Goal: Task Accomplishment & Management: Manage account settings

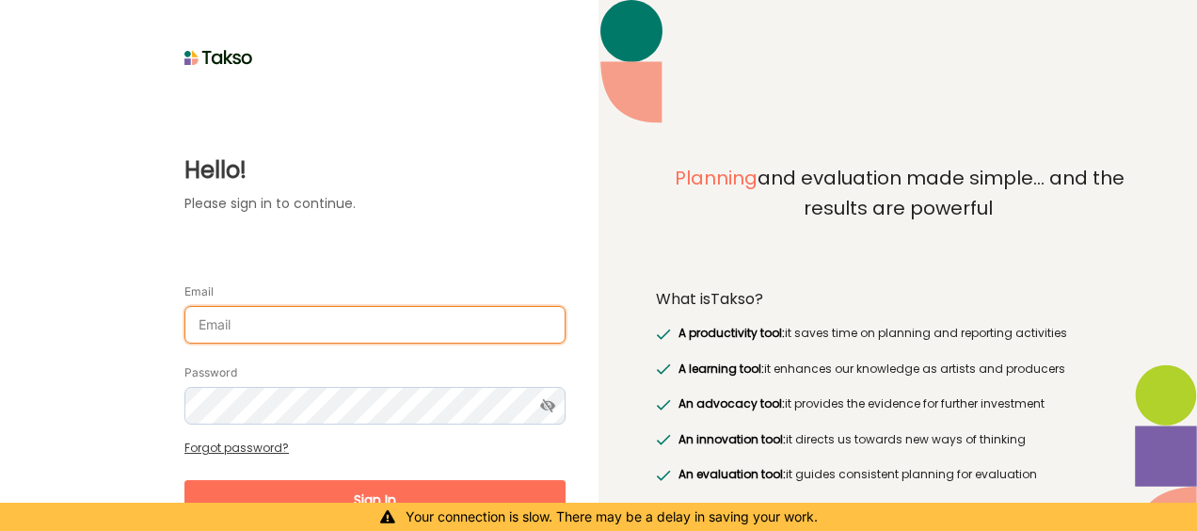
type input "[EMAIL_ADDRESS][DOMAIN_NAME]"
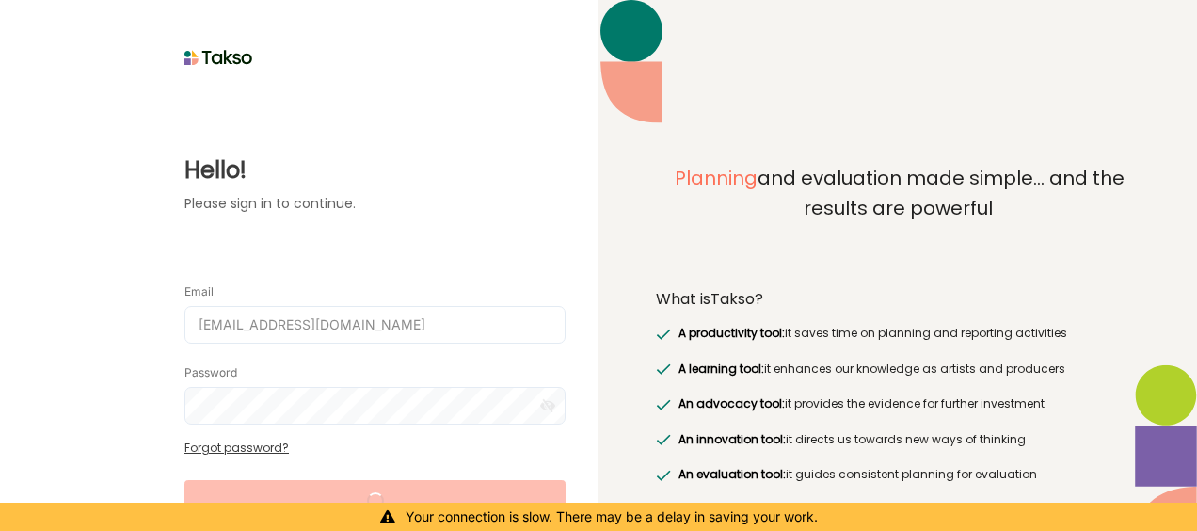
scroll to position [65, 0]
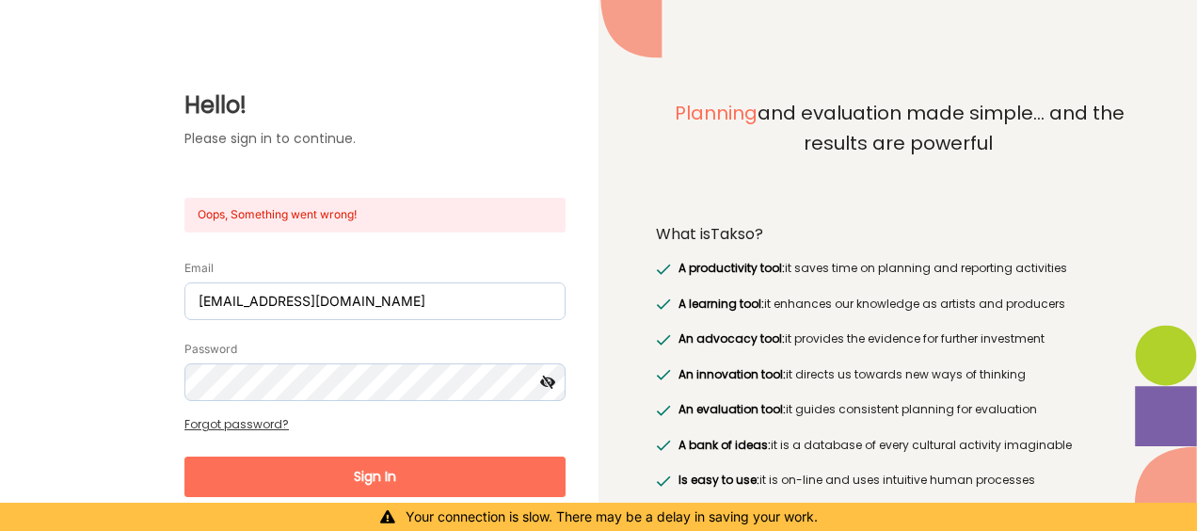
click at [552, 387] on icon at bounding box center [548, 382] width 35 height 38
click at [390, 461] on button "Sign In" at bounding box center [374, 476] width 381 height 40
click at [390, 469] on button "Sign In" at bounding box center [374, 476] width 381 height 40
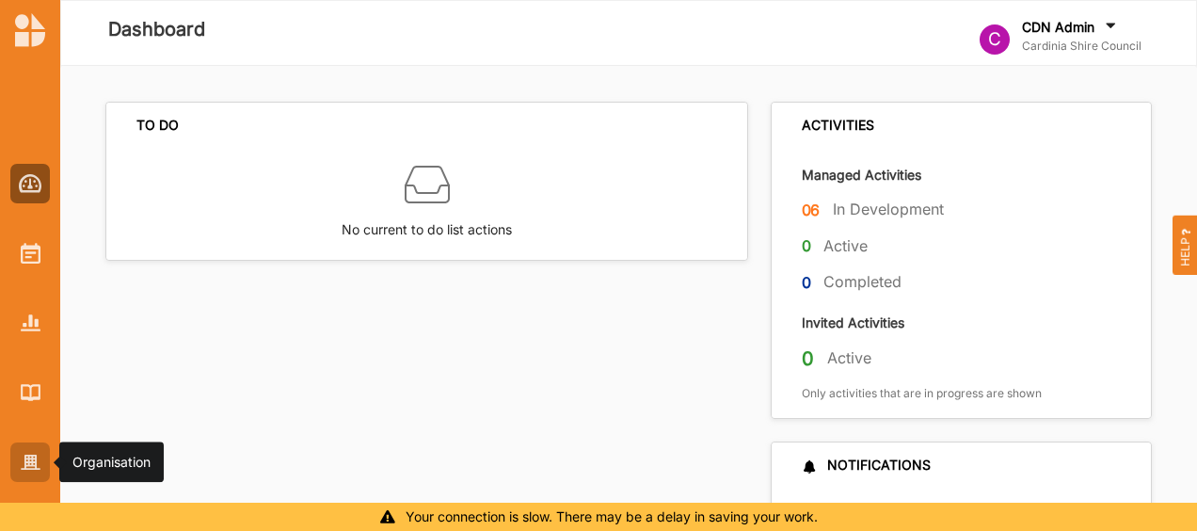
click at [30, 473] on div at bounding box center [30, 462] width 40 height 40
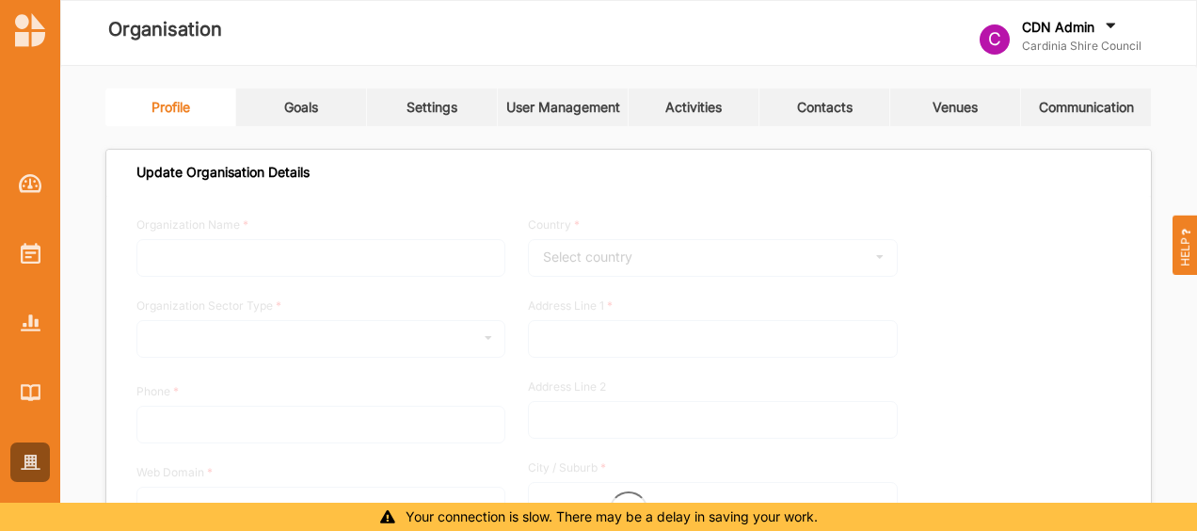
type input "Cardinia Shire Council"
type input "0417335177"
type input "[DOMAIN_NAME]"
type input "[EMAIL_ADDRESS][DOMAIN_NAME]"
type input "[STREET_ADDRESS]"
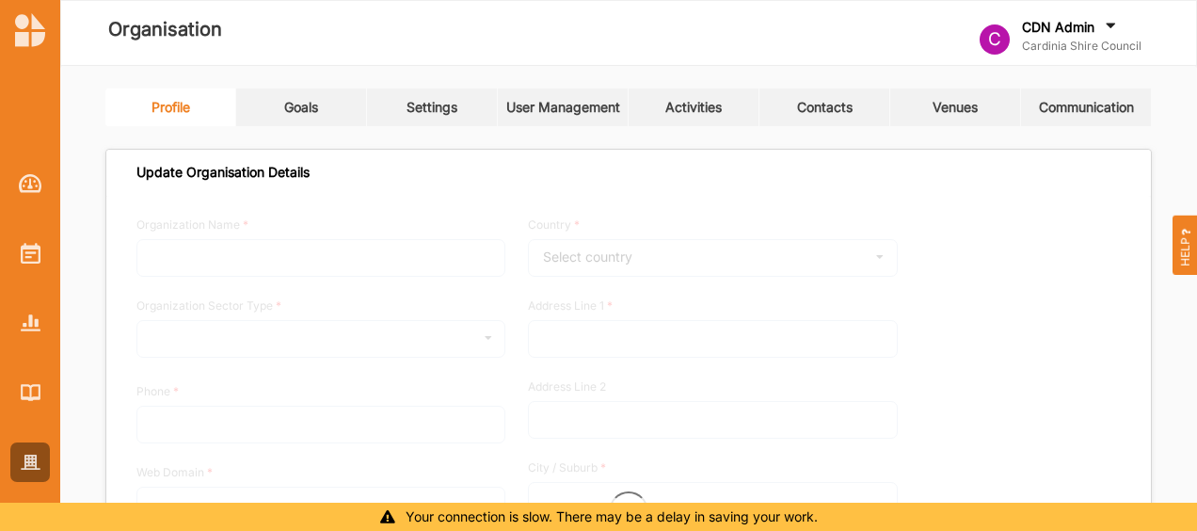
type input "Officer"
type input "3809"
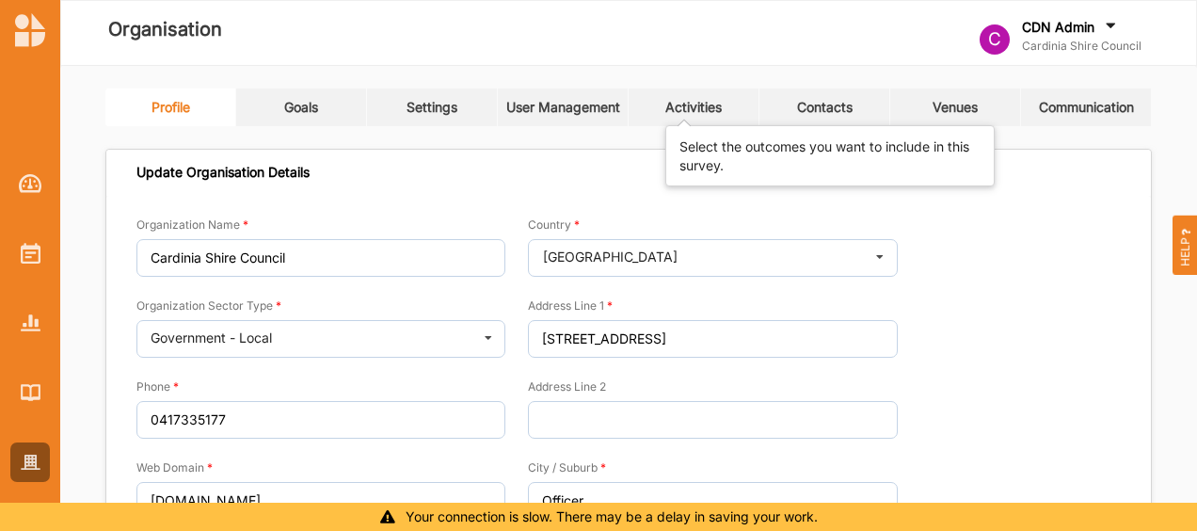
click at [699, 111] on div "Activities" at bounding box center [693, 107] width 56 height 17
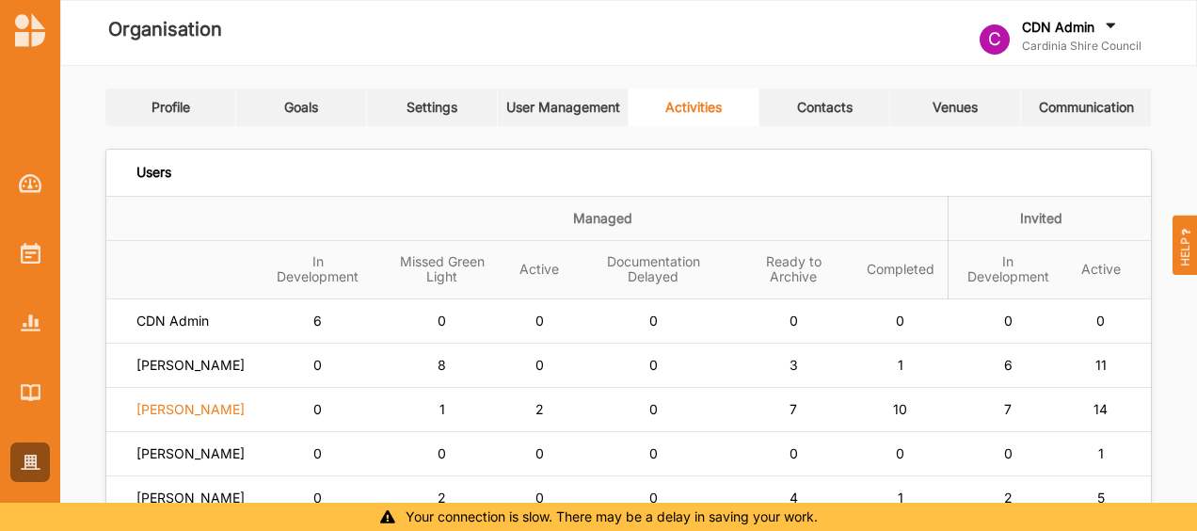
click at [222, 415] on label "[PERSON_NAME]" at bounding box center [190, 409] width 108 height 17
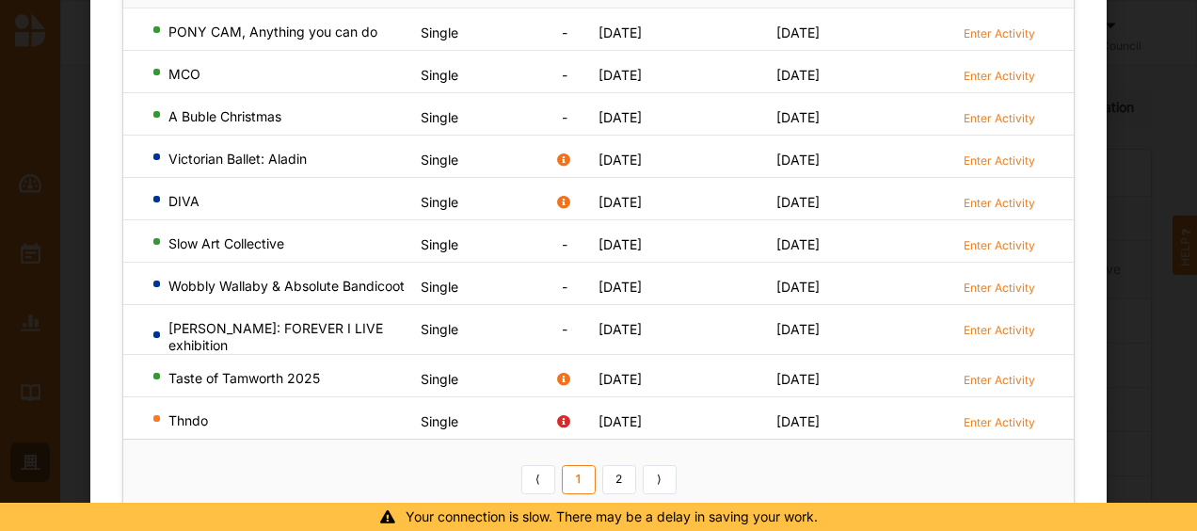
scroll to position [241, 0]
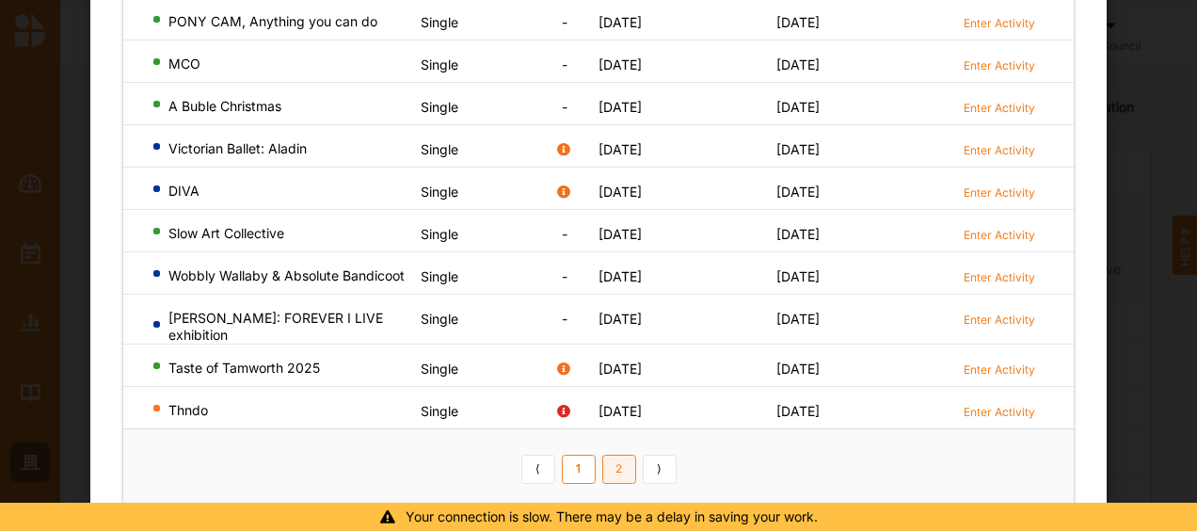
click at [615, 465] on link "2" at bounding box center [619, 469] width 34 height 30
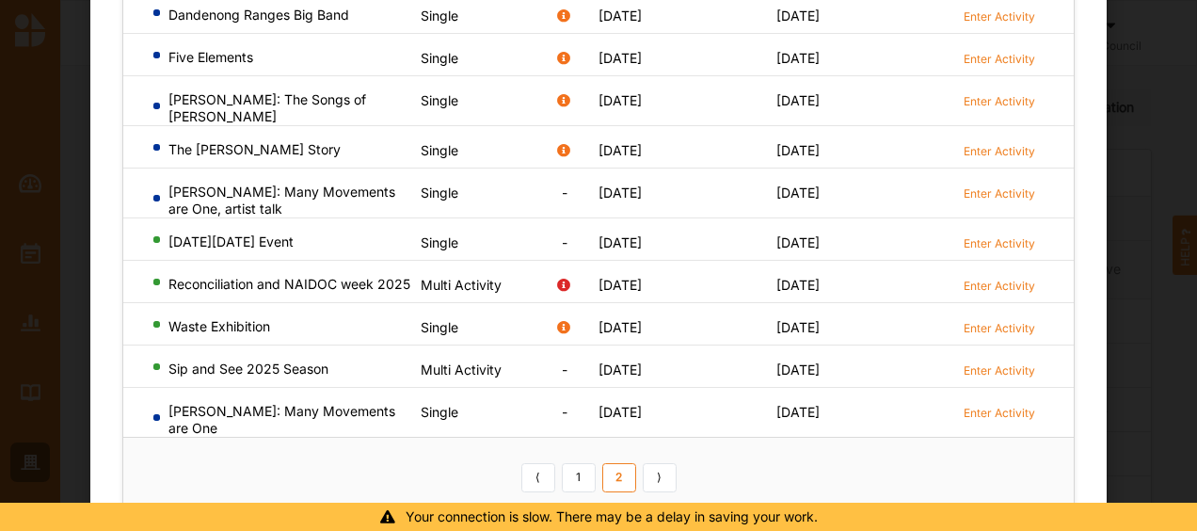
scroll to position [256, 0]
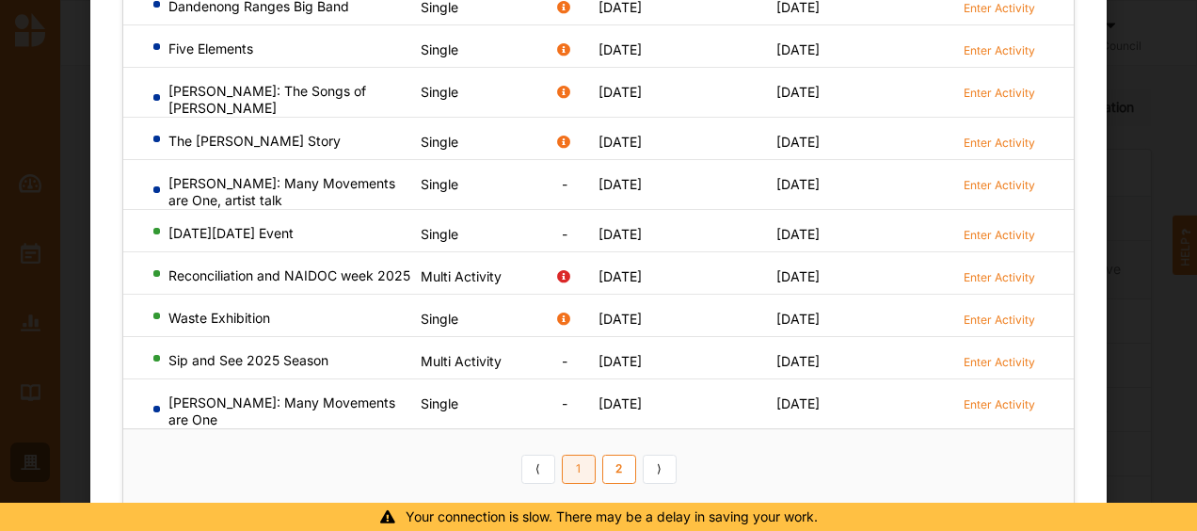
click at [582, 456] on link "1" at bounding box center [579, 469] width 34 height 30
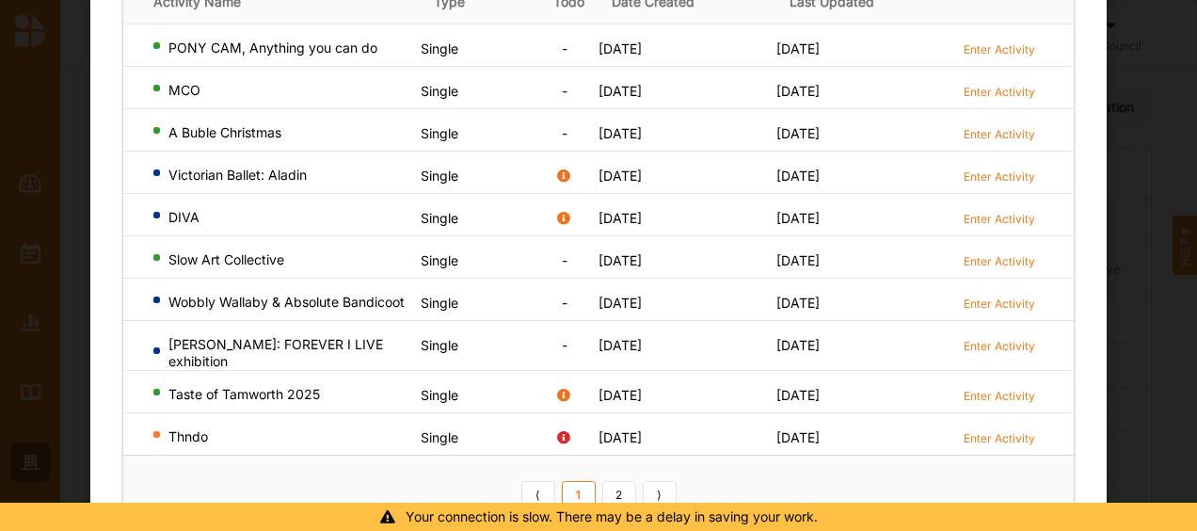
scroll to position [215, 0]
click at [610, 485] on link "2" at bounding box center [619, 495] width 34 height 30
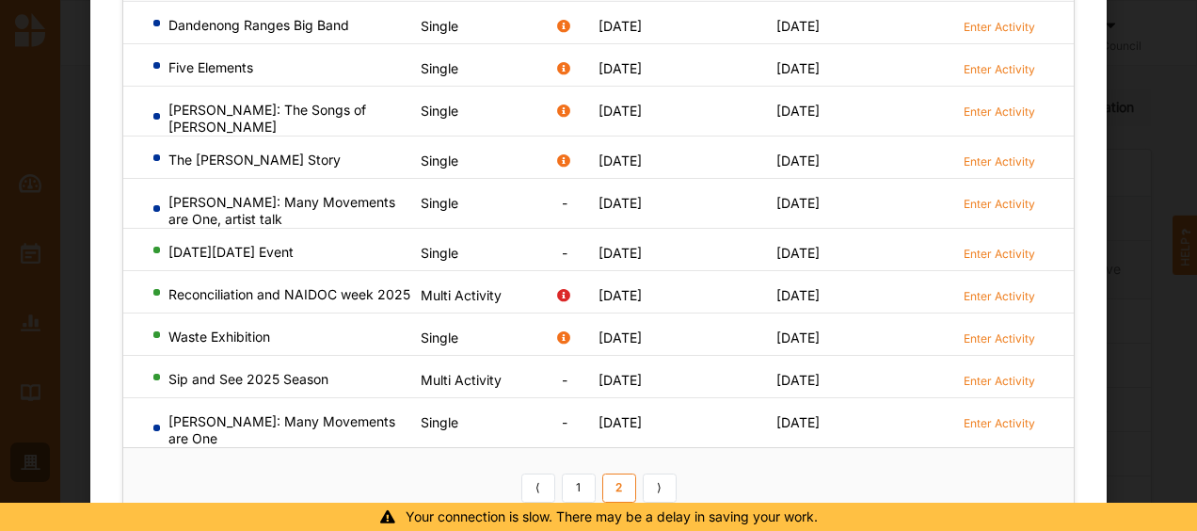
scroll to position [247, 0]
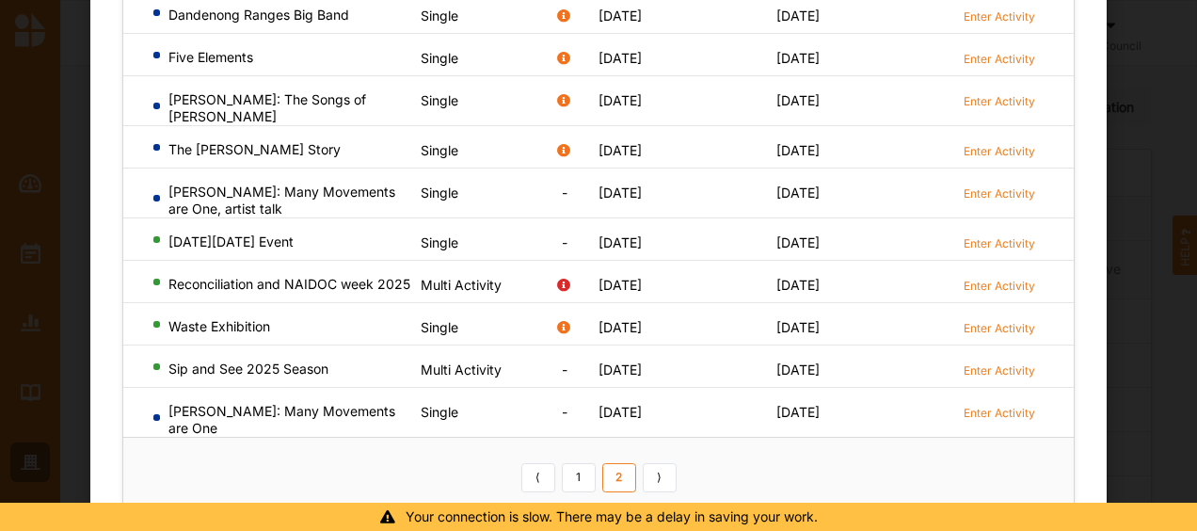
click at [738, 454] on th "⟨ 1 2 ⟩" at bounding box center [598, 476] width 950 height 78
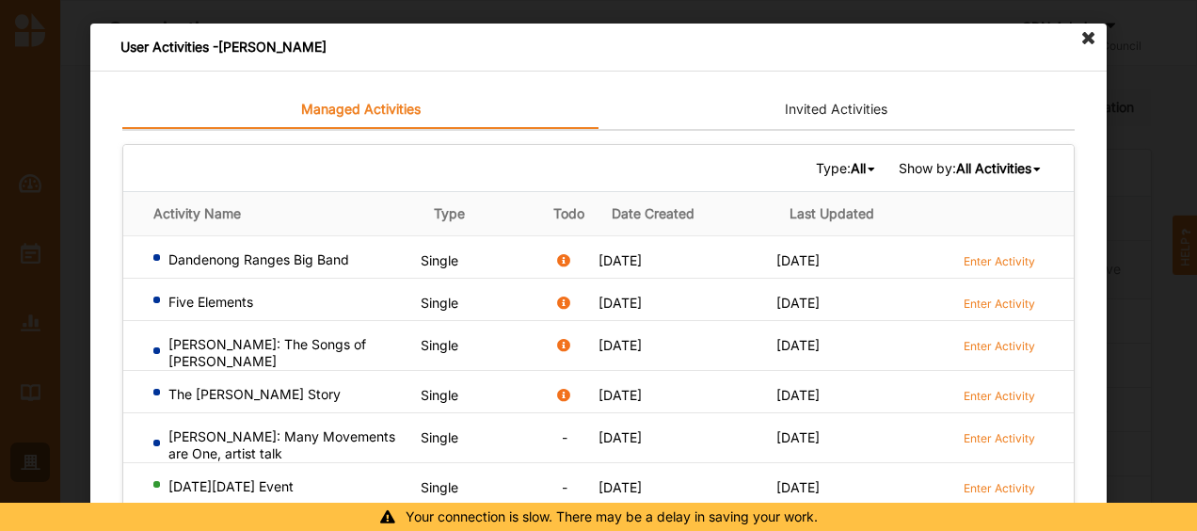
scroll to position [0, 0]
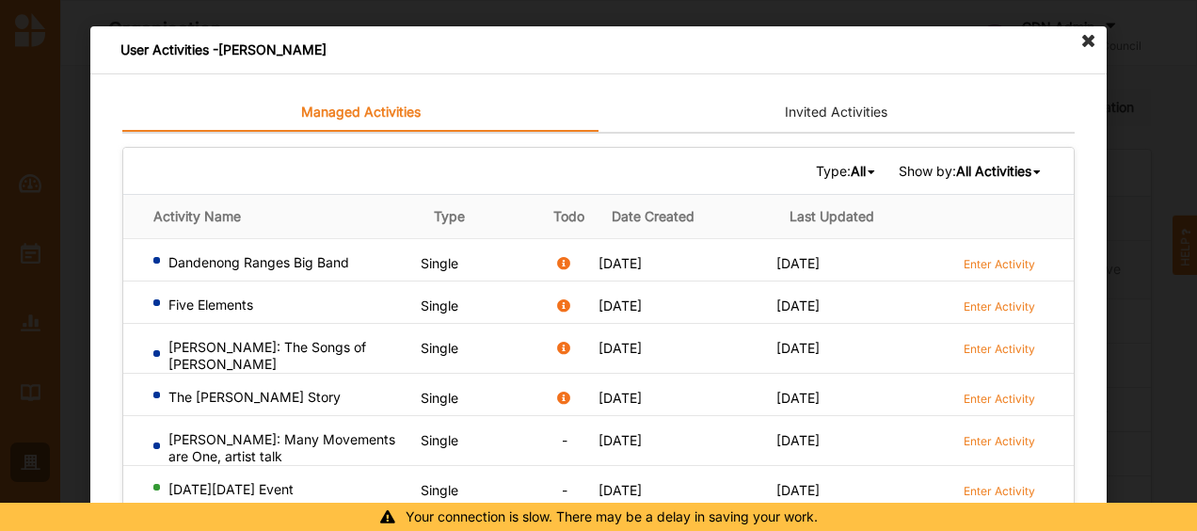
click at [799, 113] on link "Invited Activities" at bounding box center [836, 113] width 476 height 38
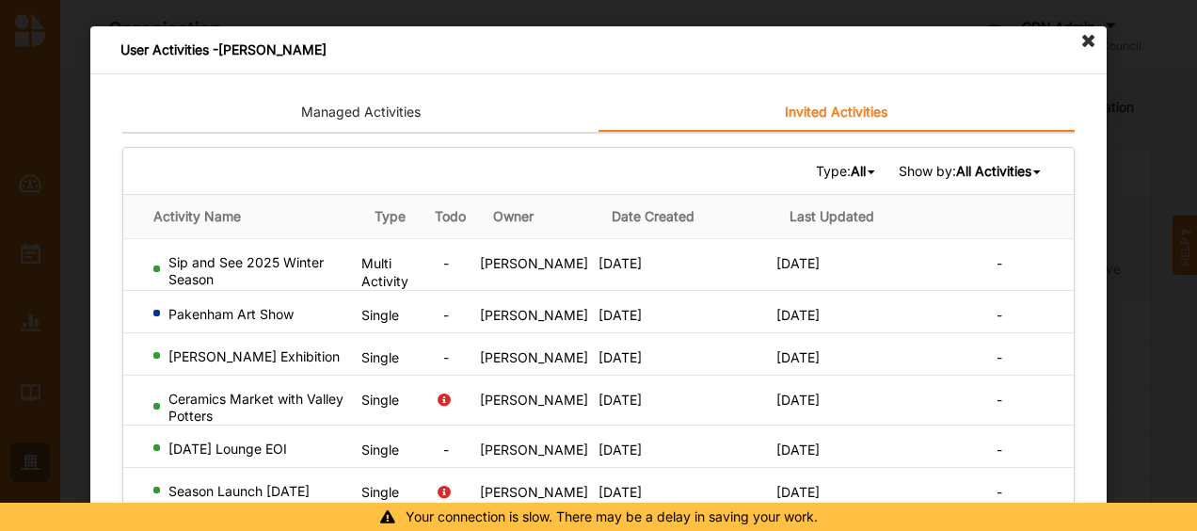
click at [1077, 36] on icon at bounding box center [1089, 41] width 30 height 30
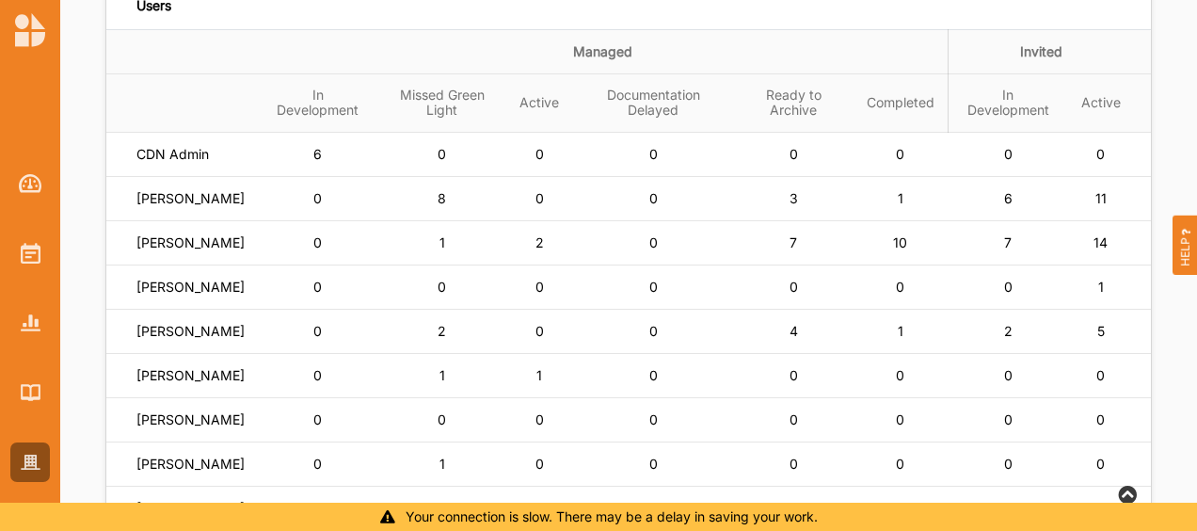
scroll to position [309, 0]
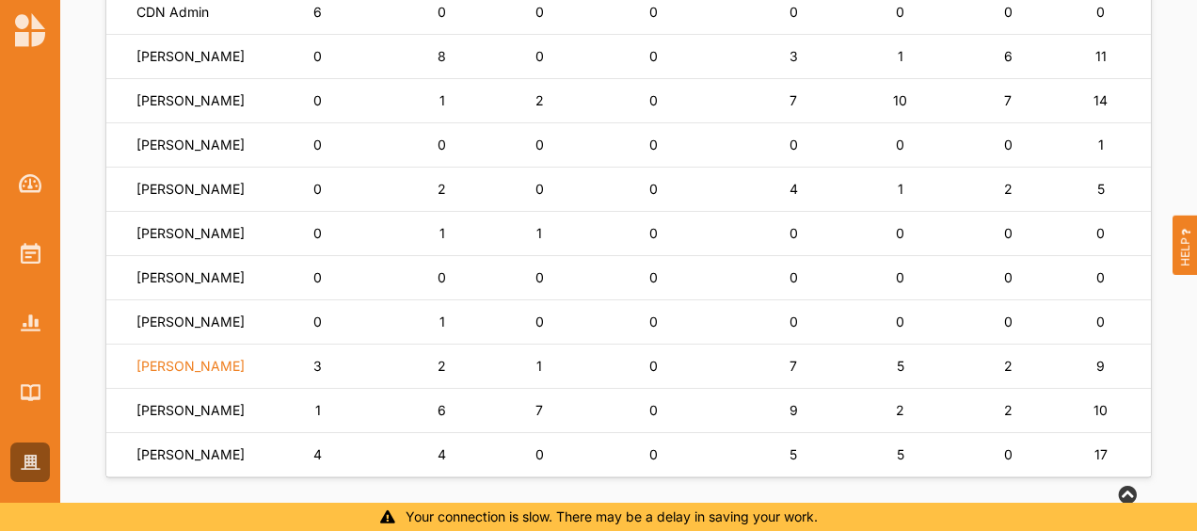
click at [161, 374] on label "[PERSON_NAME]" at bounding box center [190, 366] width 108 height 17
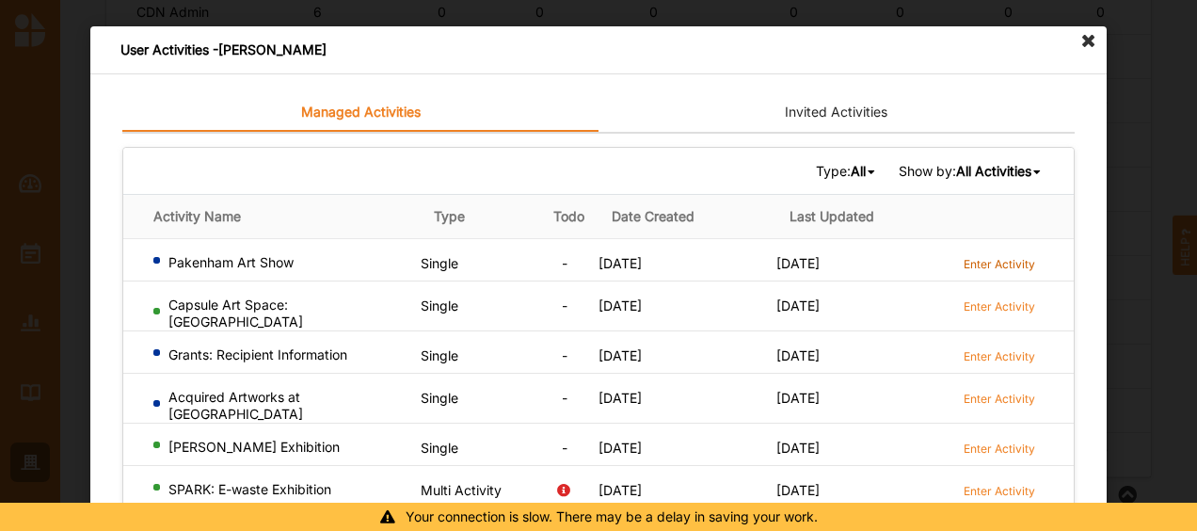
click at [1013, 258] on label "Enter Activity" at bounding box center [999, 264] width 72 height 16
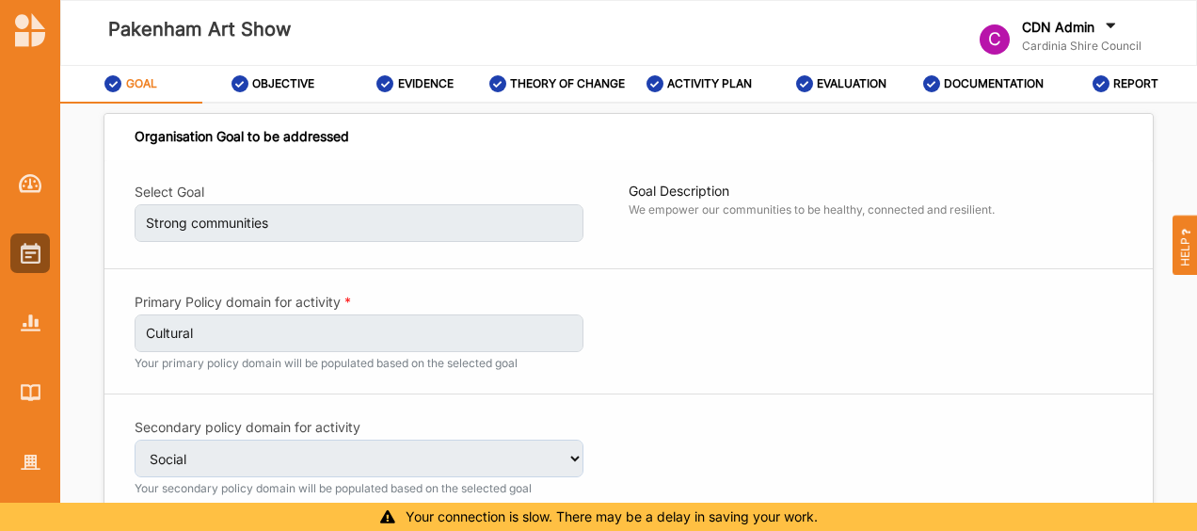
select select "2"
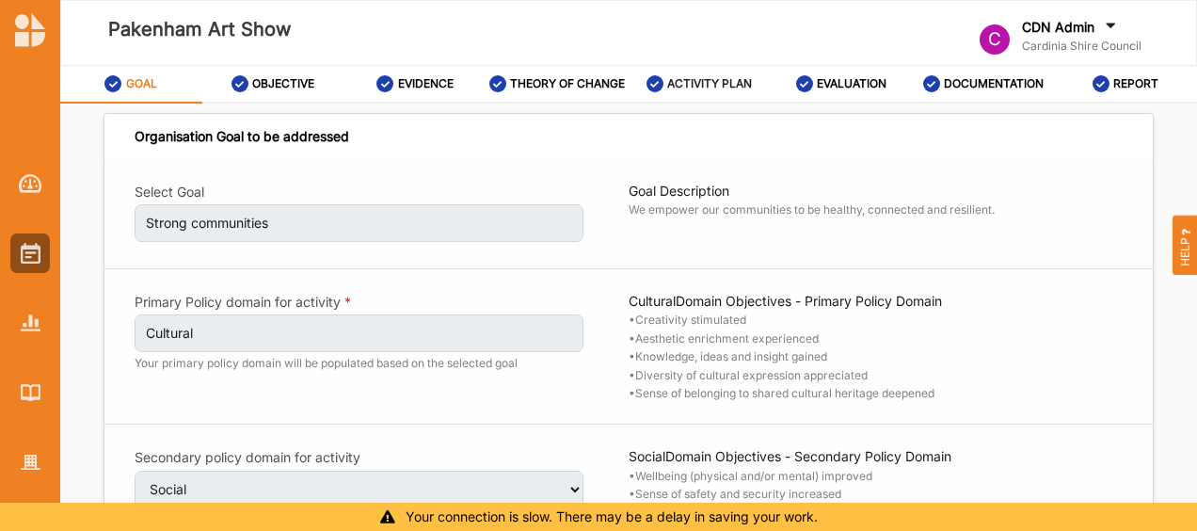
click at [730, 82] on label "ACTIVITY PLAN" at bounding box center [709, 83] width 85 height 15
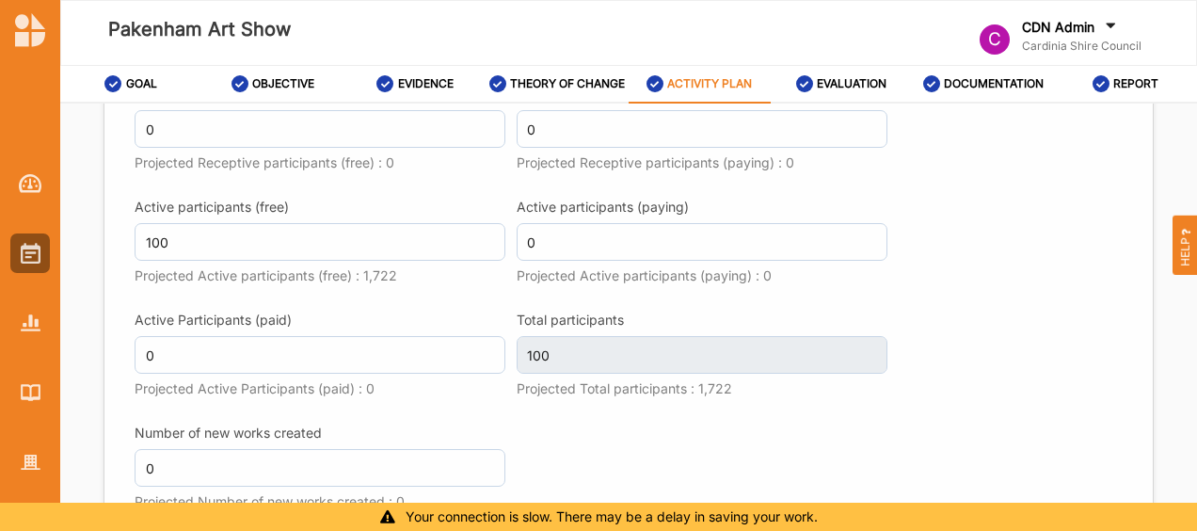
scroll to position [2454, 0]
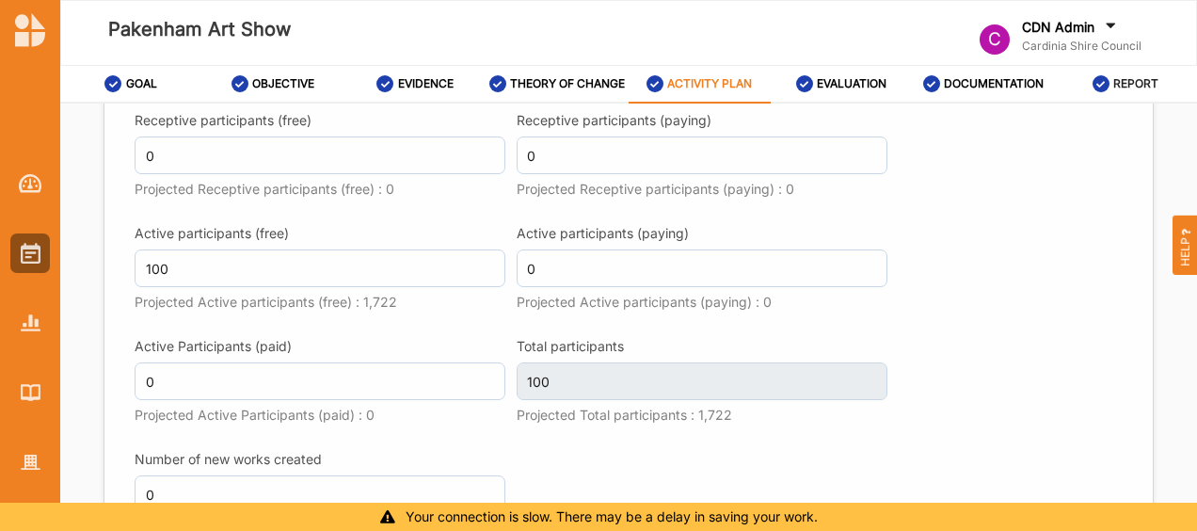
click at [1134, 82] on label "REPORT" at bounding box center [1135, 83] width 45 height 15
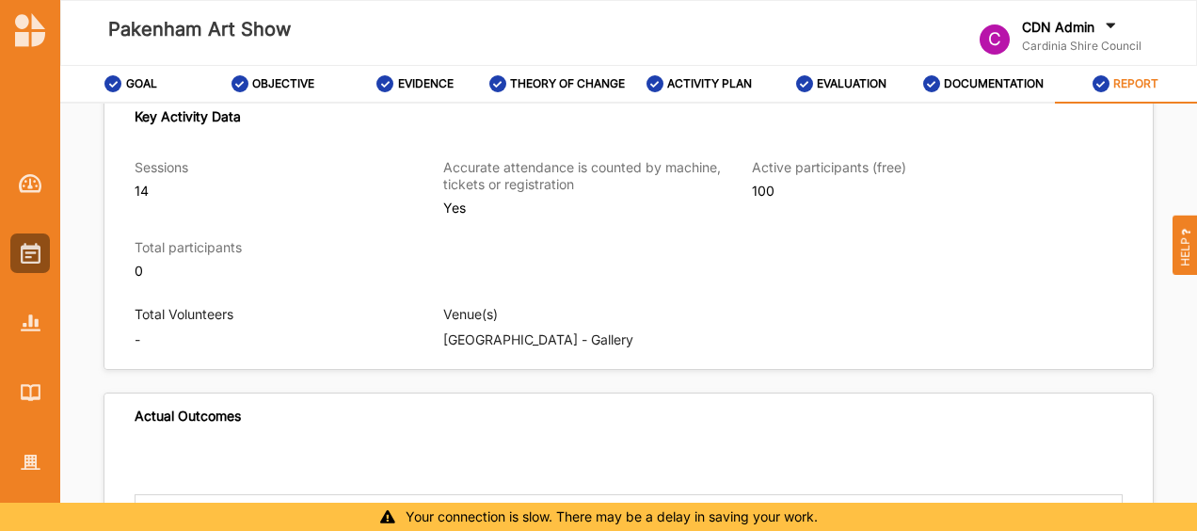
scroll to position [1182, 0]
click at [142, 280] on div "0" at bounding box center [282, 271] width 294 height 17
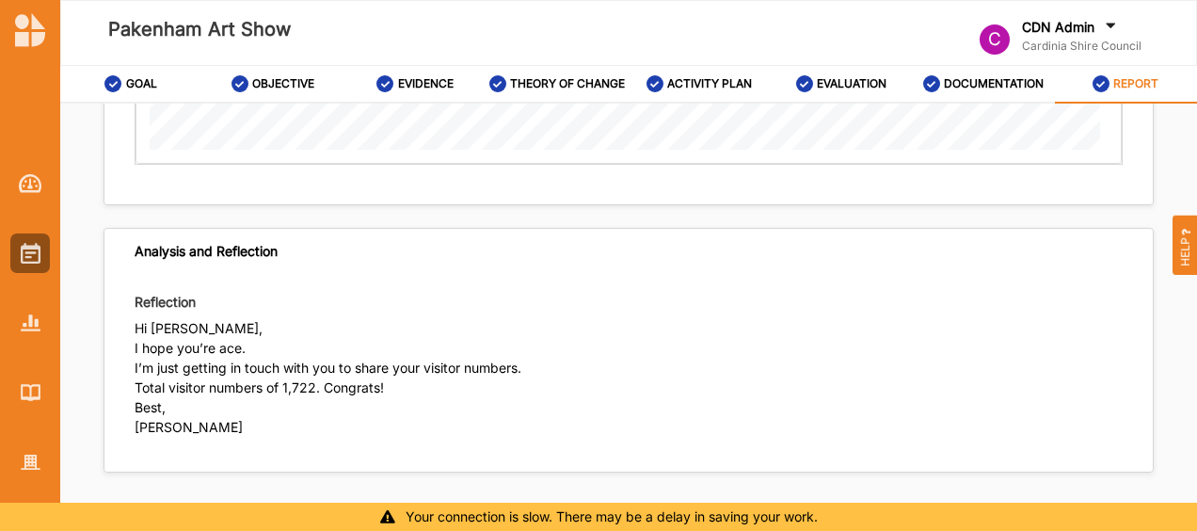
scroll to position [3280, 0]
